Goal: Information Seeking & Learning: Learn about a topic

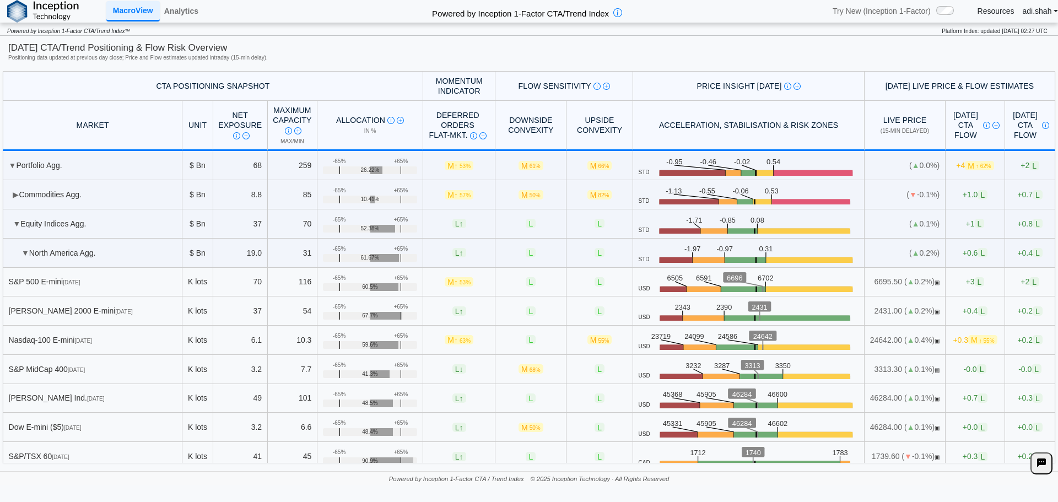
click at [174, 19] on link "Analytics" at bounding box center [181, 11] width 43 height 19
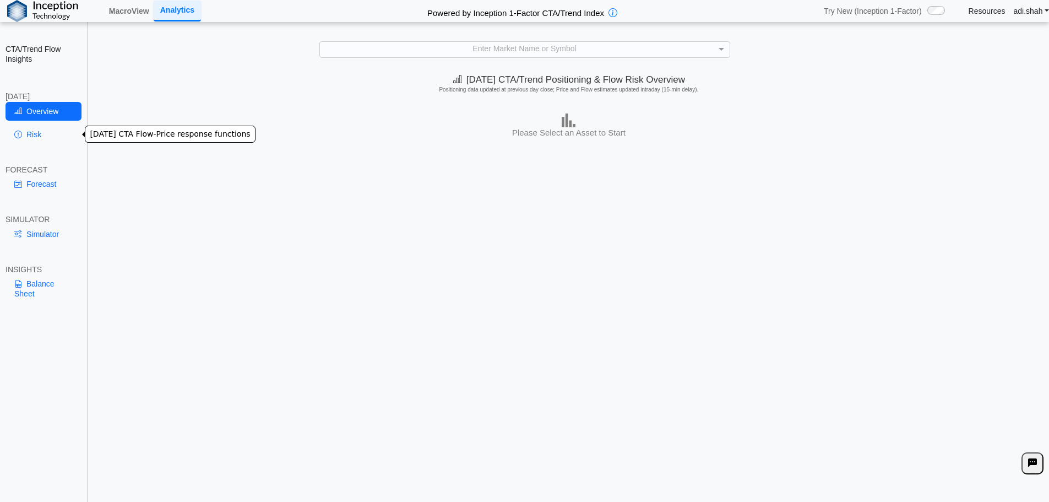
click at [55, 134] on link "Risk" at bounding box center [44, 134] width 76 height 19
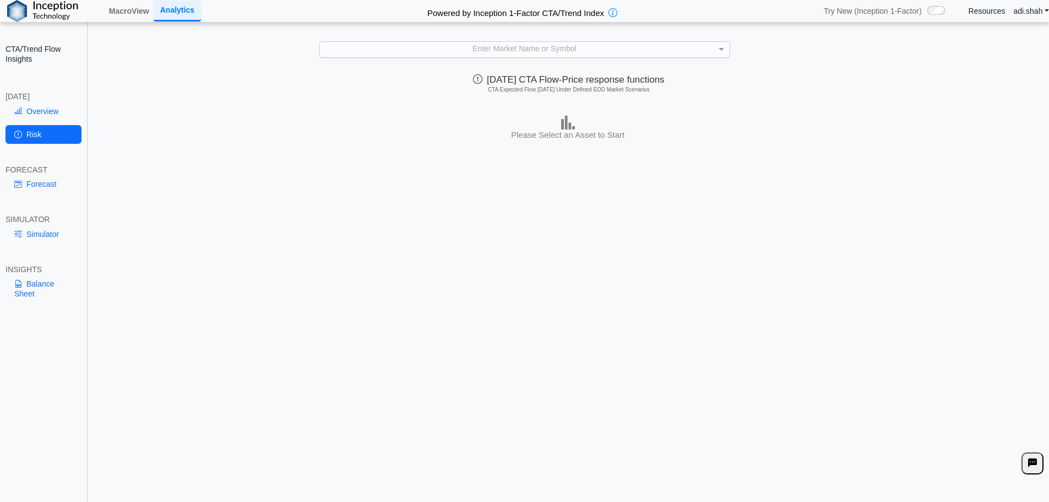
click at [466, 53] on div "Enter Market Name or Symbol" at bounding box center [525, 49] width 410 height 15
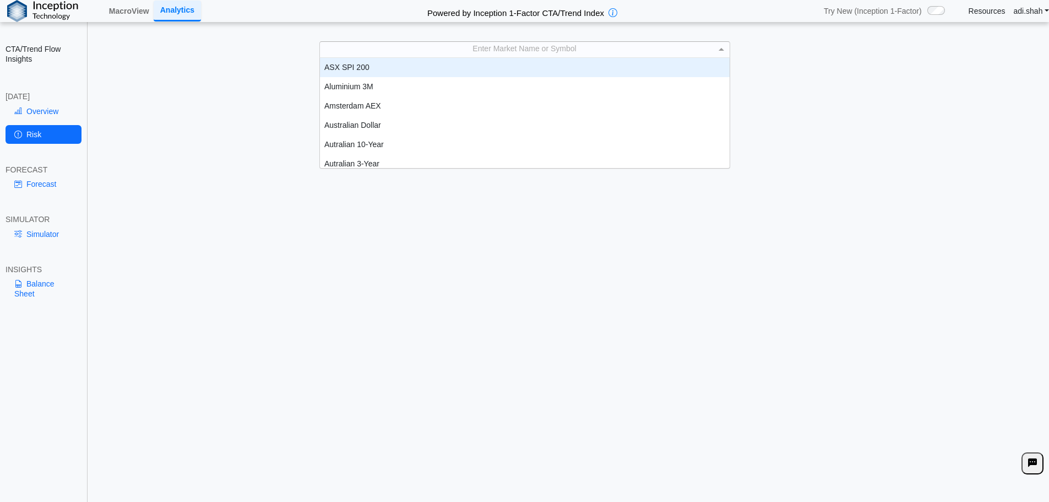
scroll to position [9, 9]
type input "**"
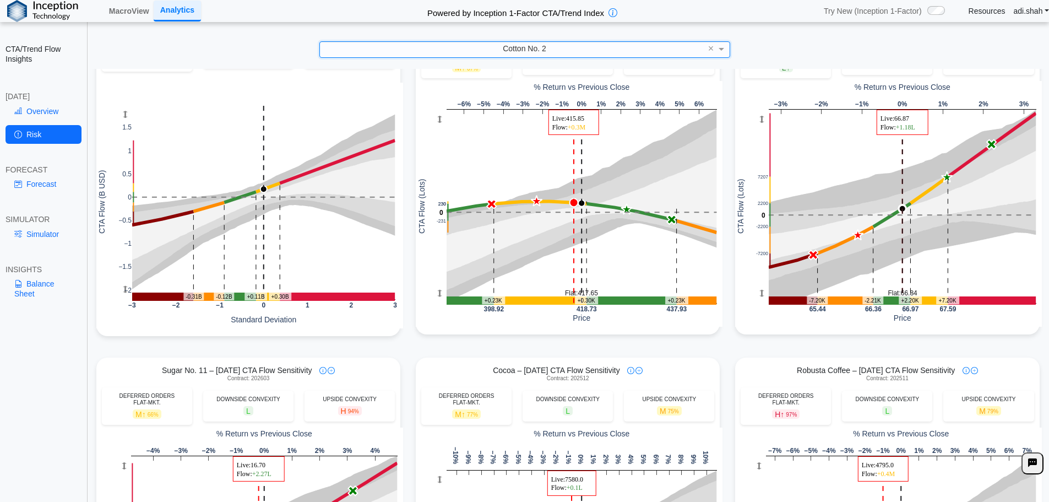
scroll to position [0, 0]
